Goal: Task Accomplishment & Management: Manage account settings

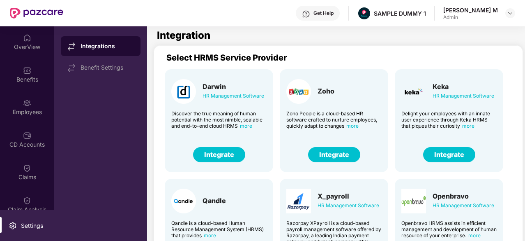
click at [30, 33] on div "OverView" at bounding box center [27, 41] width 54 height 31
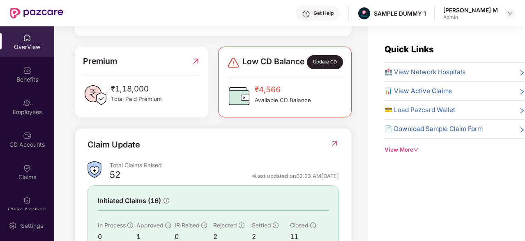
scroll to position [222, 0]
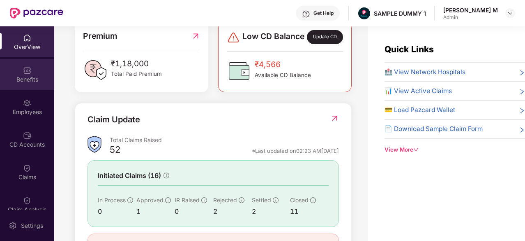
click at [25, 78] on div "Benefits" at bounding box center [27, 79] width 54 height 8
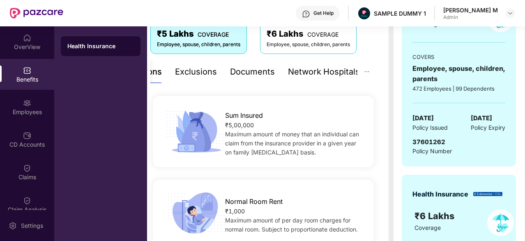
scroll to position [145, 0]
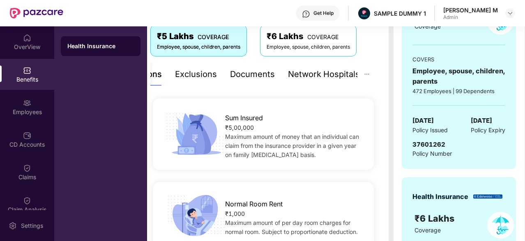
click at [194, 72] on div "Exclusions" at bounding box center [196, 74] width 42 height 13
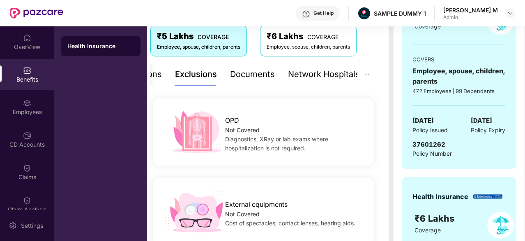
click at [250, 69] on div "Documents" at bounding box center [252, 74] width 45 height 13
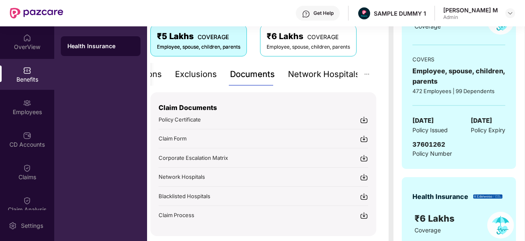
scroll to position [0, 16]
click at [320, 74] on div "Network Hospitals" at bounding box center [324, 74] width 72 height 13
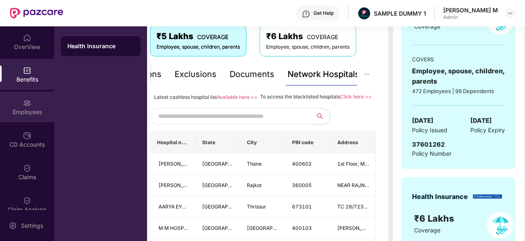
click at [24, 112] on div "Employees" at bounding box center [27, 112] width 54 height 8
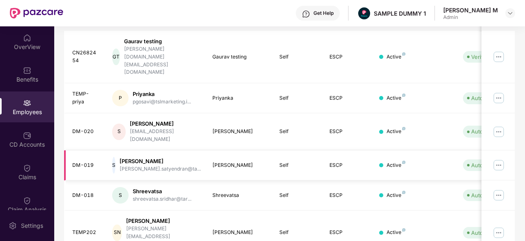
scroll to position [0, 0]
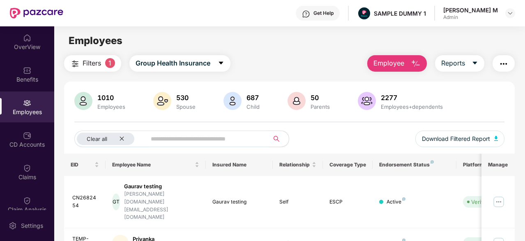
click at [394, 65] on span "Employee" at bounding box center [389, 63] width 31 height 10
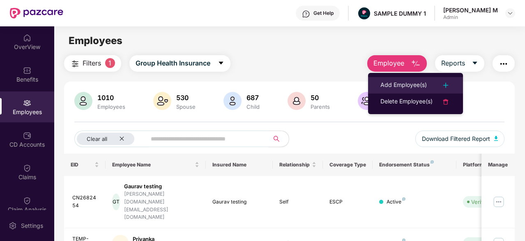
click at [392, 85] on div "Add Employee(s)" at bounding box center [404, 85] width 46 height 10
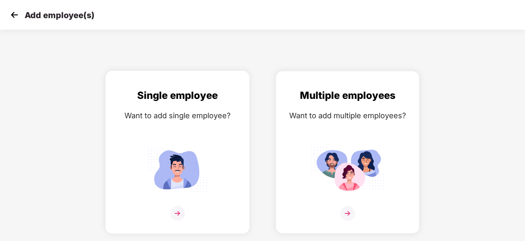
click at [222, 120] on div "Want to add single employee?" at bounding box center [177, 115] width 127 height 12
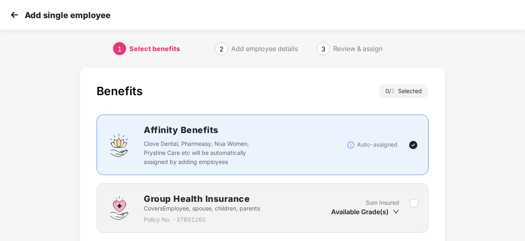
scroll to position [63, 0]
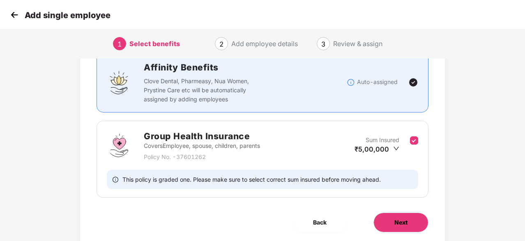
click at [399, 218] on span "Next" at bounding box center [401, 222] width 13 height 9
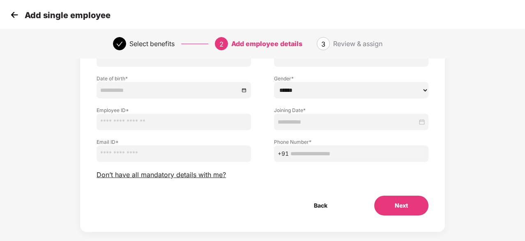
scroll to position [0, 0]
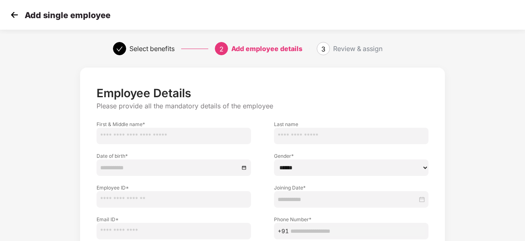
click at [14, 17] on img at bounding box center [14, 15] width 12 height 12
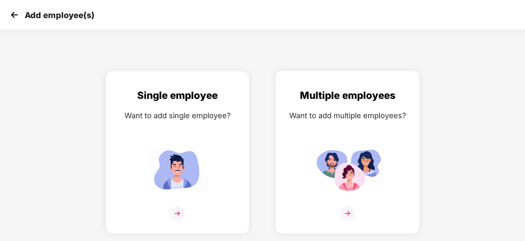
click at [357, 206] on div at bounding box center [348, 218] width 127 height 25
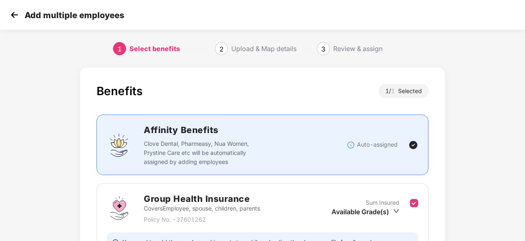
click at [10, 14] on img at bounding box center [14, 15] width 12 height 12
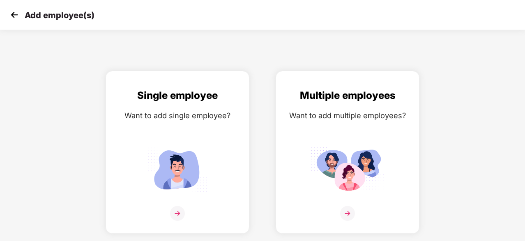
click at [10, 14] on img at bounding box center [14, 15] width 12 height 12
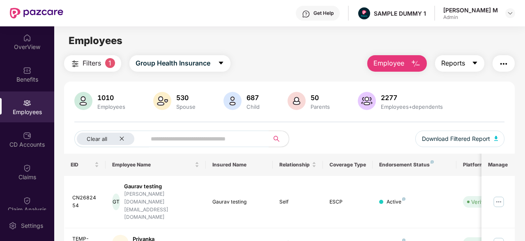
click at [476, 59] on button "Reports" at bounding box center [459, 63] width 49 height 16
click at [512, 63] on button "button" at bounding box center [504, 63] width 22 height 16
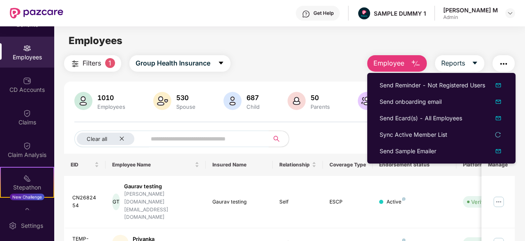
scroll to position [55, 0]
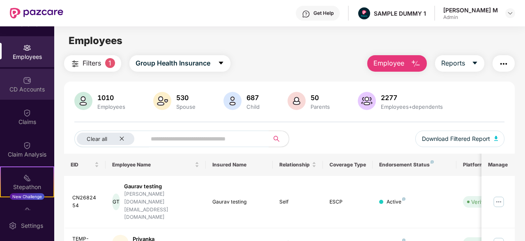
click at [23, 83] on img at bounding box center [27, 80] width 8 height 8
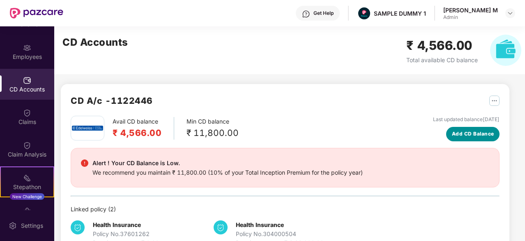
click at [486, 132] on span "Add CD Balance" at bounding box center [473, 134] width 42 height 8
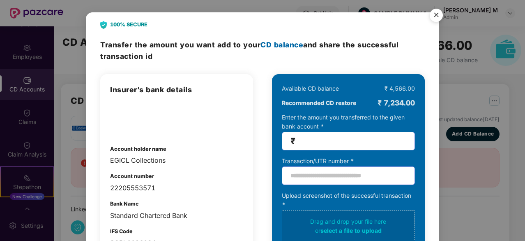
click at [57, 69] on div "100% SECURE Transfer the amount you want add to your CD balance and share the s…" at bounding box center [262, 120] width 525 height 241
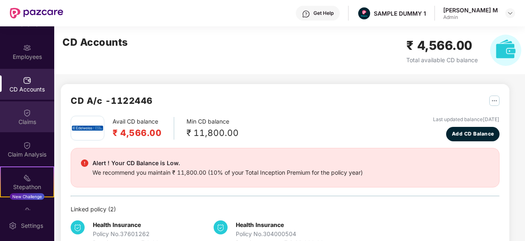
click at [36, 121] on div "Claims" at bounding box center [27, 122] width 54 height 8
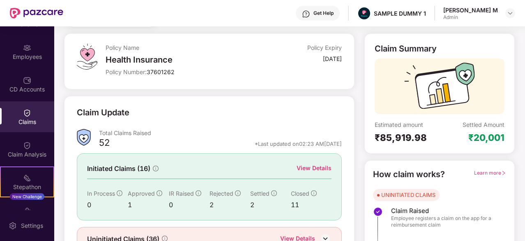
scroll to position [39, 0]
click at [324, 169] on div "View Details" at bounding box center [314, 167] width 35 height 9
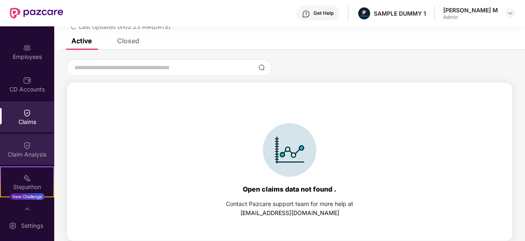
click at [27, 141] on img at bounding box center [27, 145] width 8 height 8
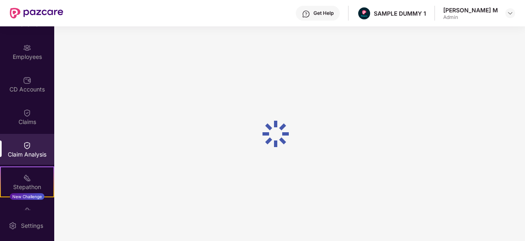
scroll to position [0, 0]
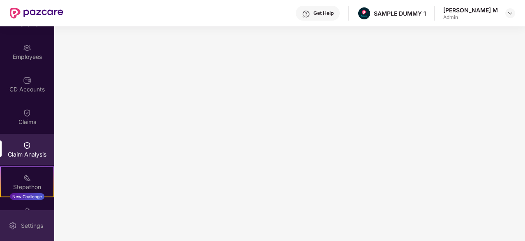
click at [17, 222] on div "Settings" at bounding box center [27, 225] width 54 height 31
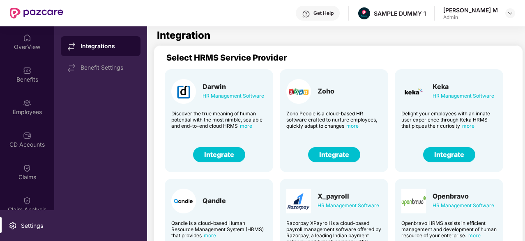
scroll to position [8, 0]
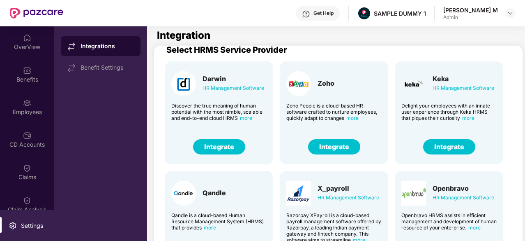
click at [329, 145] on button "Integrate" at bounding box center [334, 146] width 52 height 15
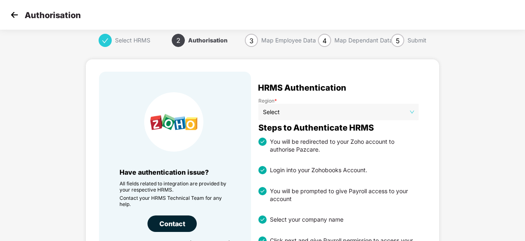
click at [14, 19] on img at bounding box center [14, 15] width 12 height 12
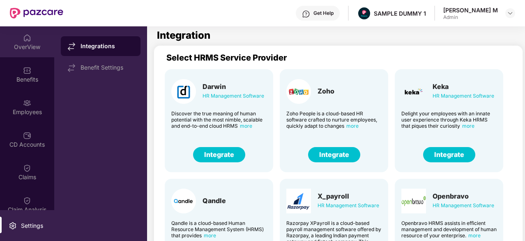
click at [37, 32] on div "OverView" at bounding box center [27, 41] width 54 height 31
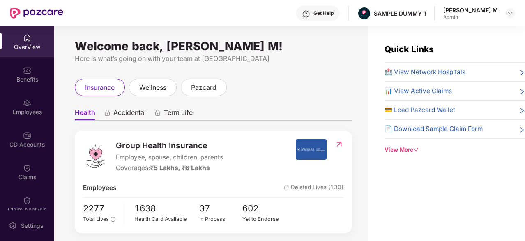
click at [340, 7] on div "Get Help" at bounding box center [318, 13] width 44 height 15
